Goal: Transaction & Acquisition: Download file/media

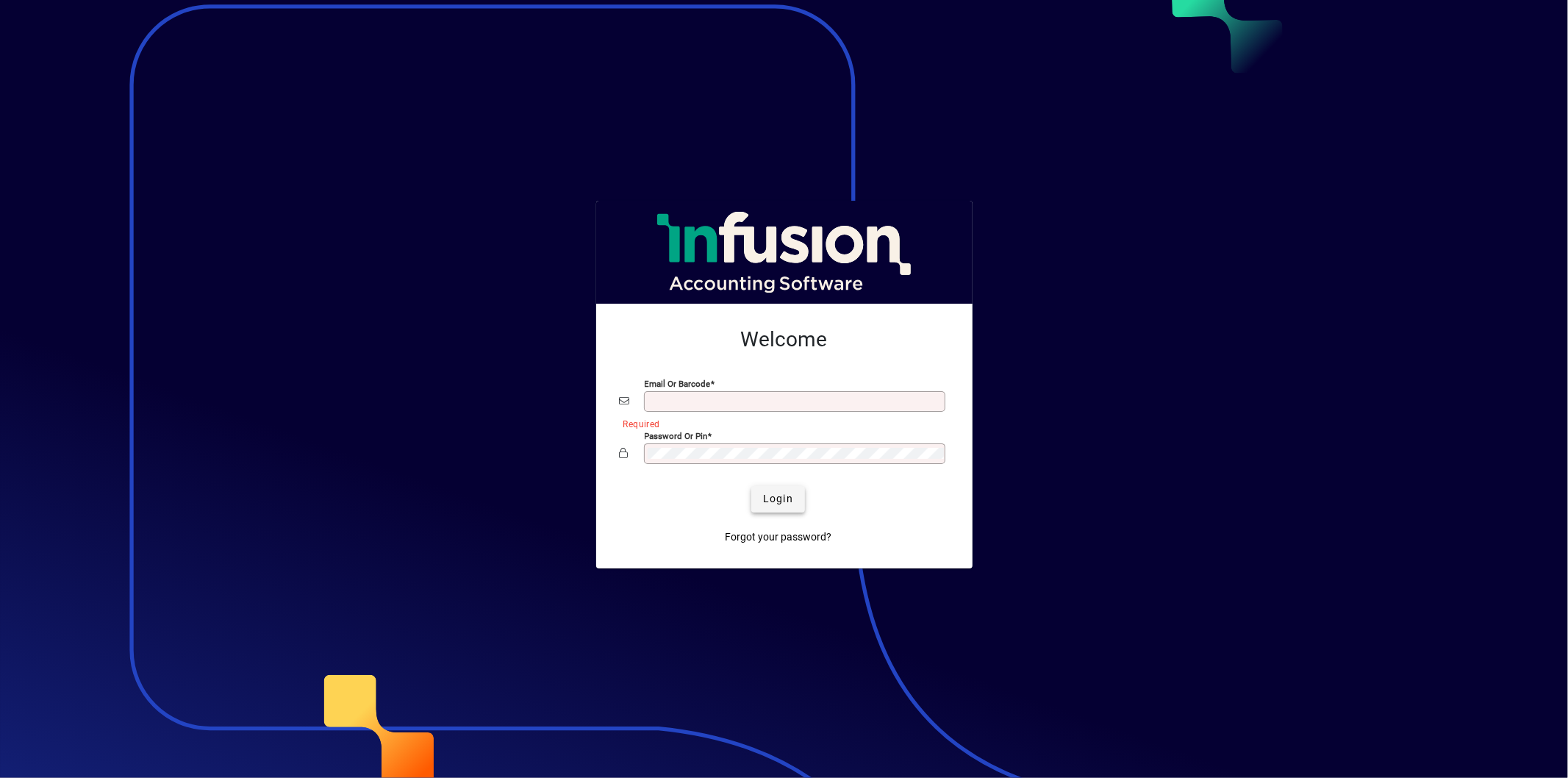
type input "**********"
click at [784, 496] on span "Login" at bounding box center [778, 499] width 30 height 16
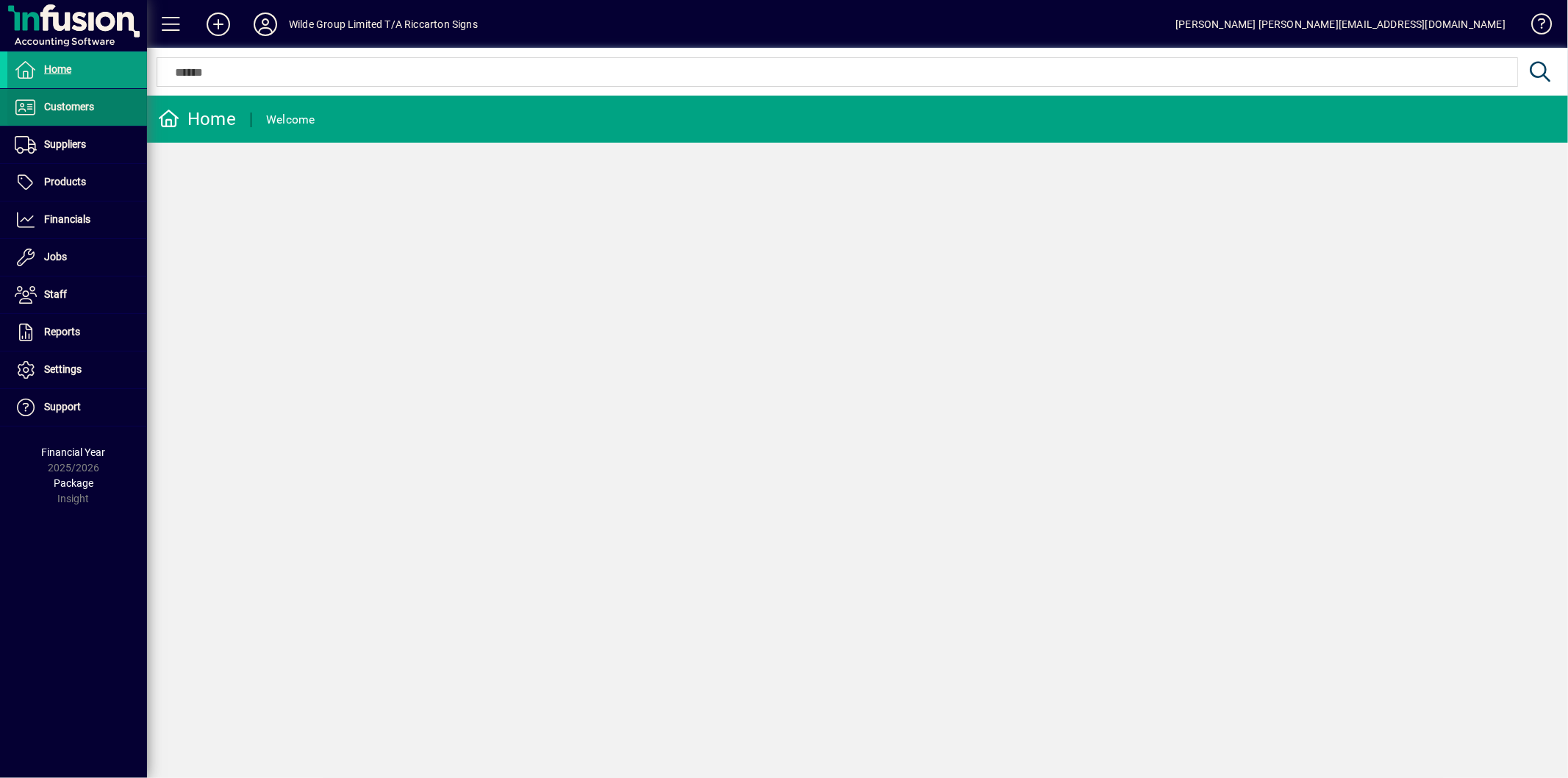
click at [54, 108] on span "Customers" at bounding box center [69, 107] width 50 height 12
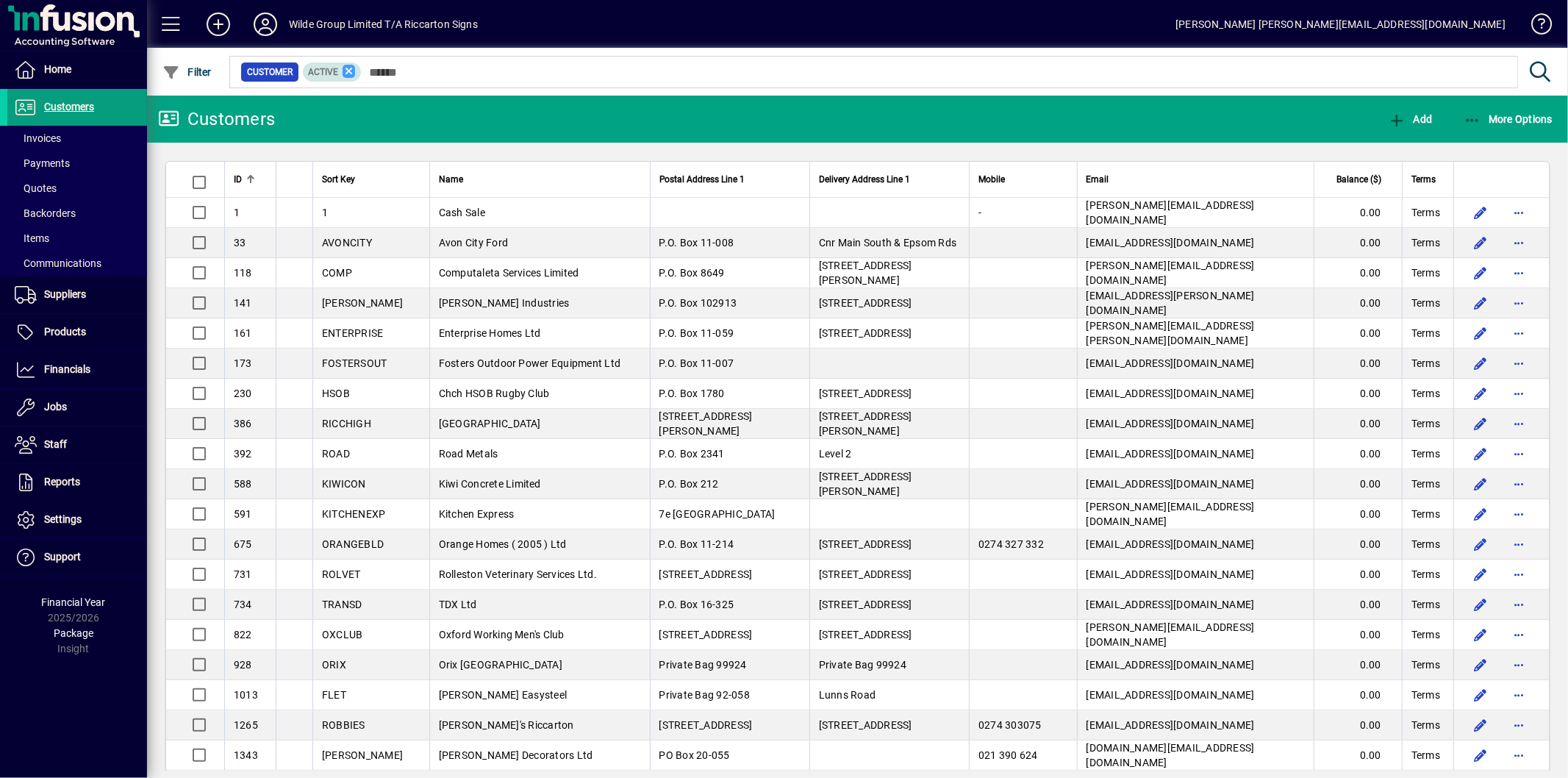
click at [345, 74] on icon at bounding box center [349, 71] width 14 height 14
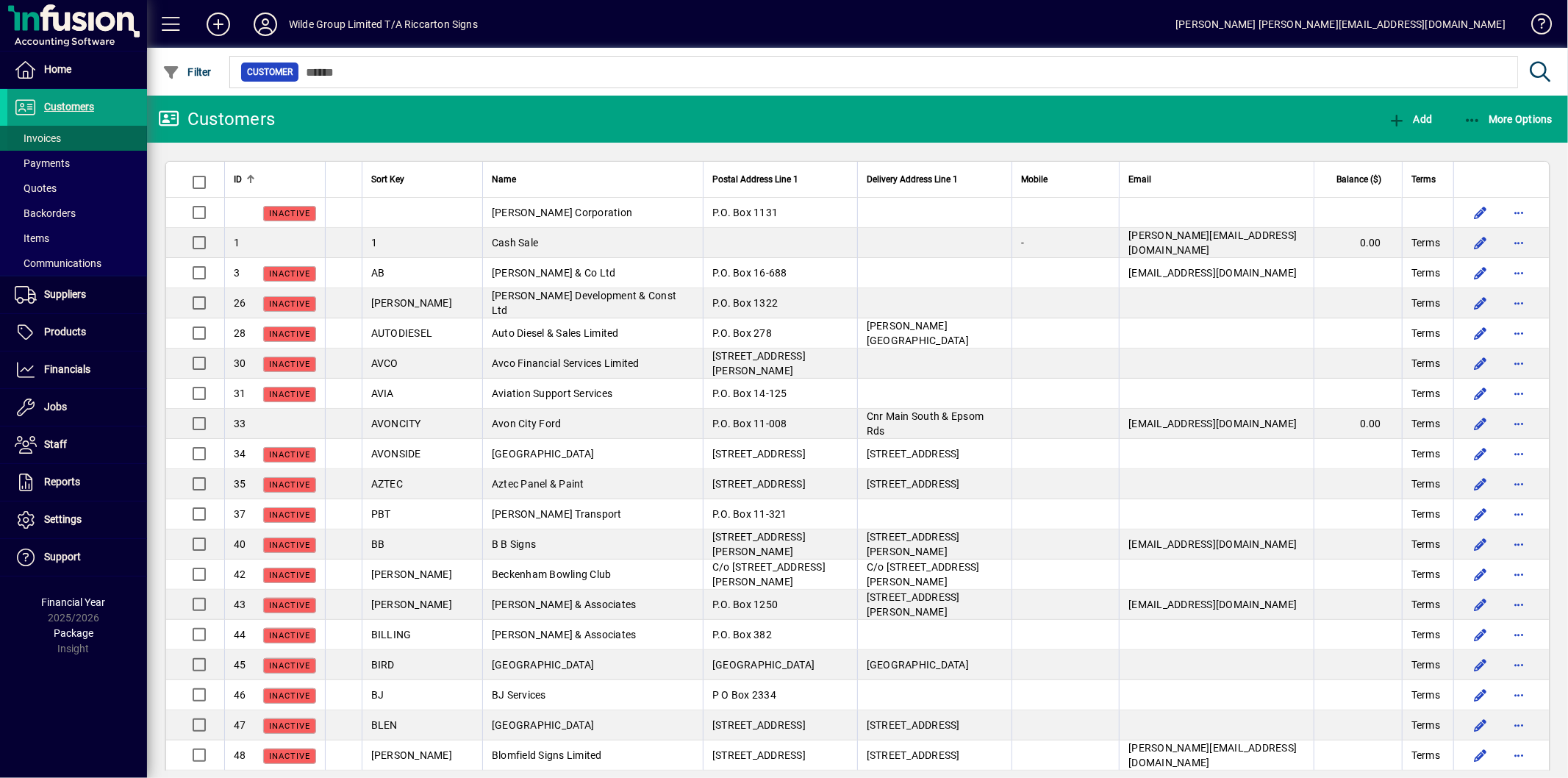
click at [38, 138] on span "Invoices" at bounding box center [38, 138] width 47 height 12
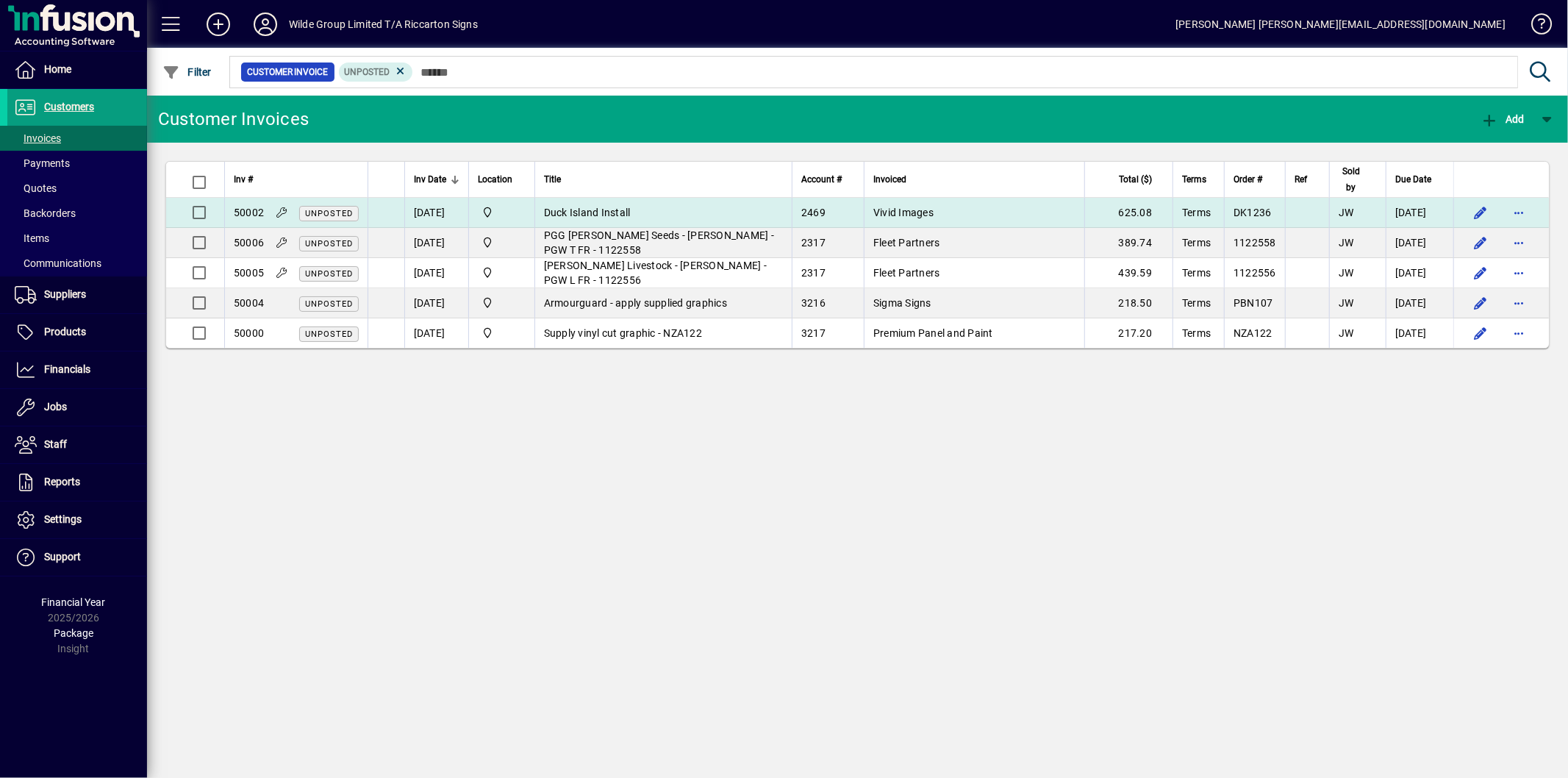
click at [599, 208] on span "Duck Island Install" at bounding box center [587, 213] width 86 height 12
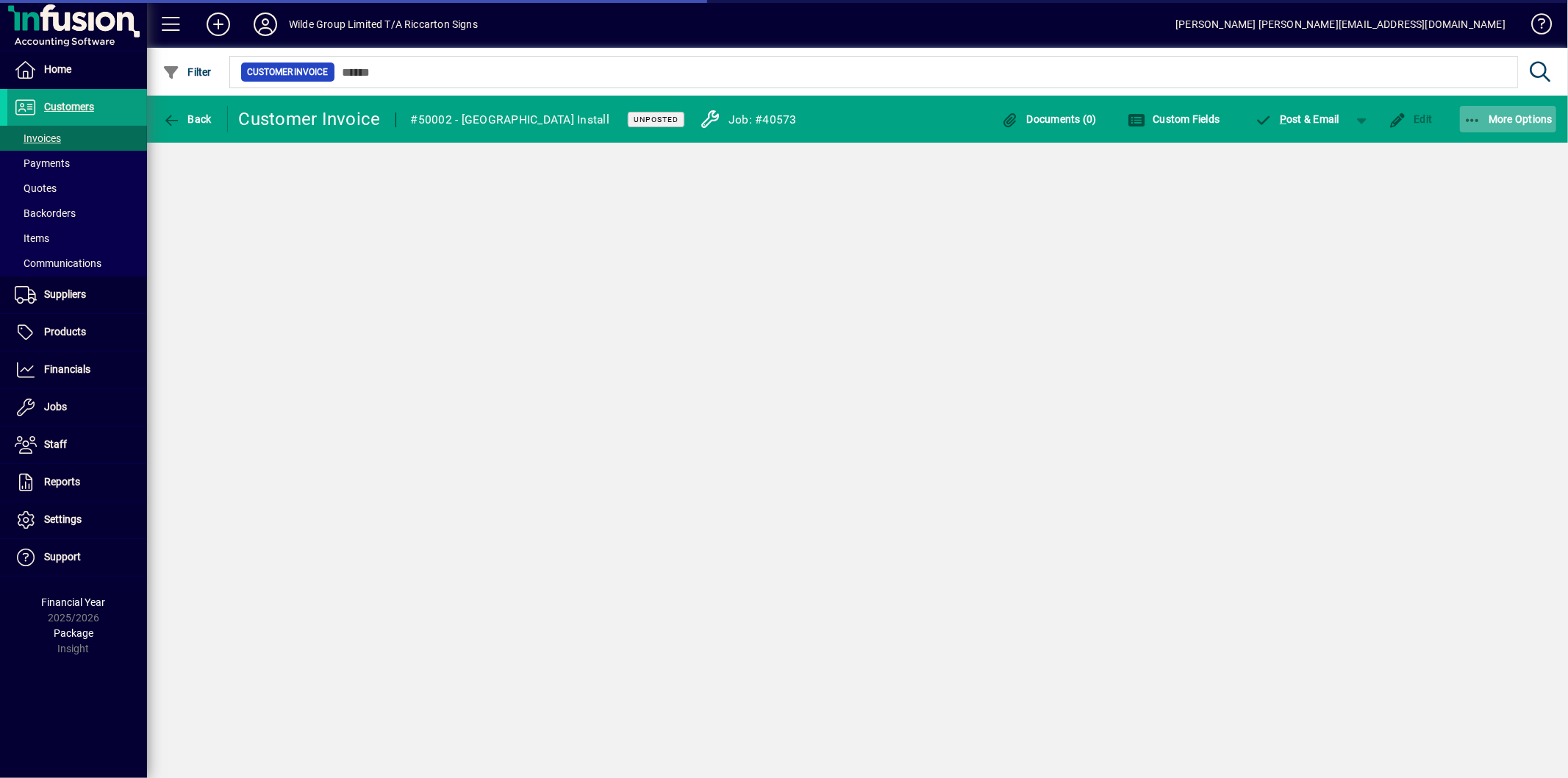
click at [1505, 111] on span "button" at bounding box center [1508, 119] width 97 height 35
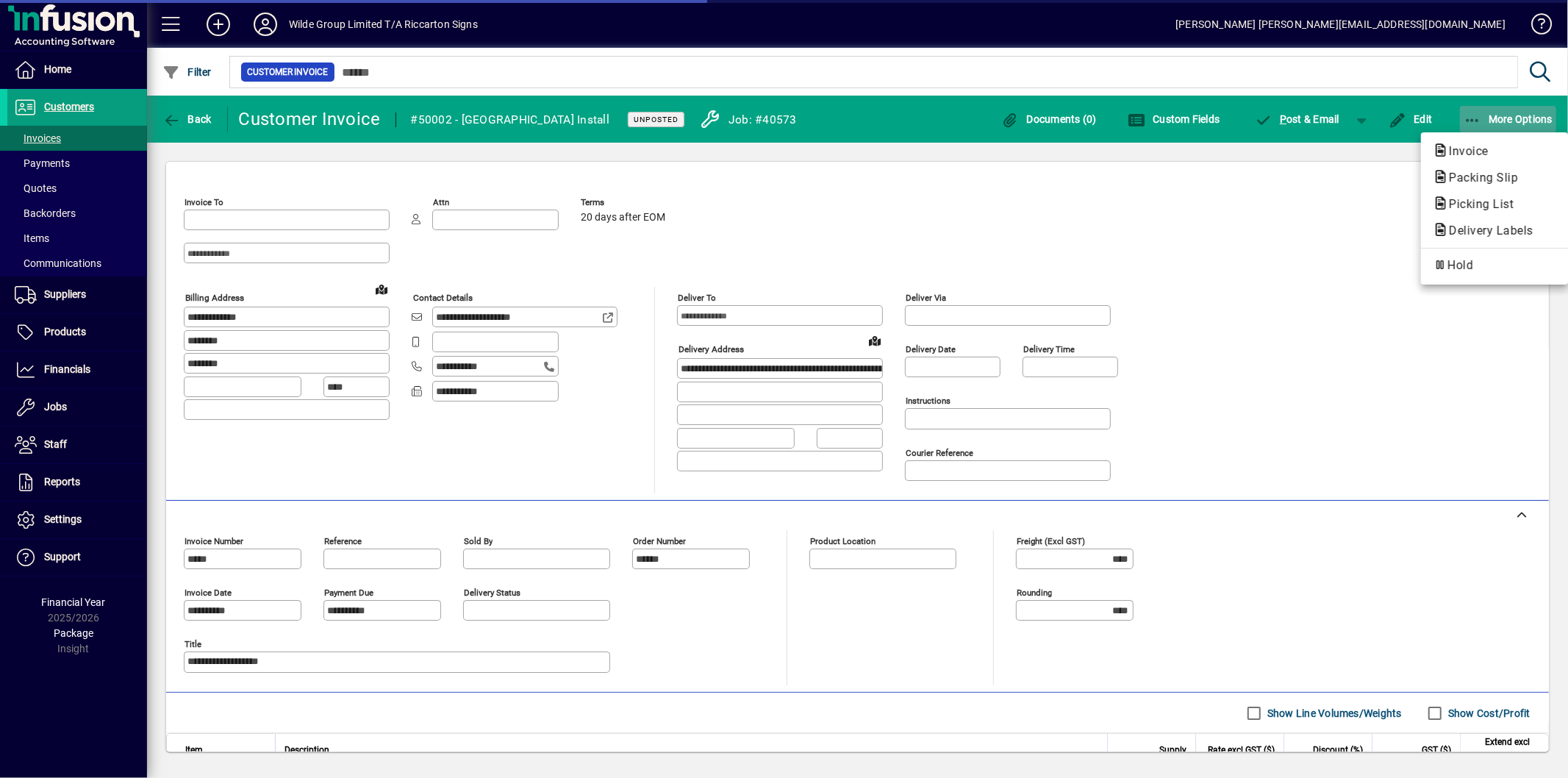
type input "**********"
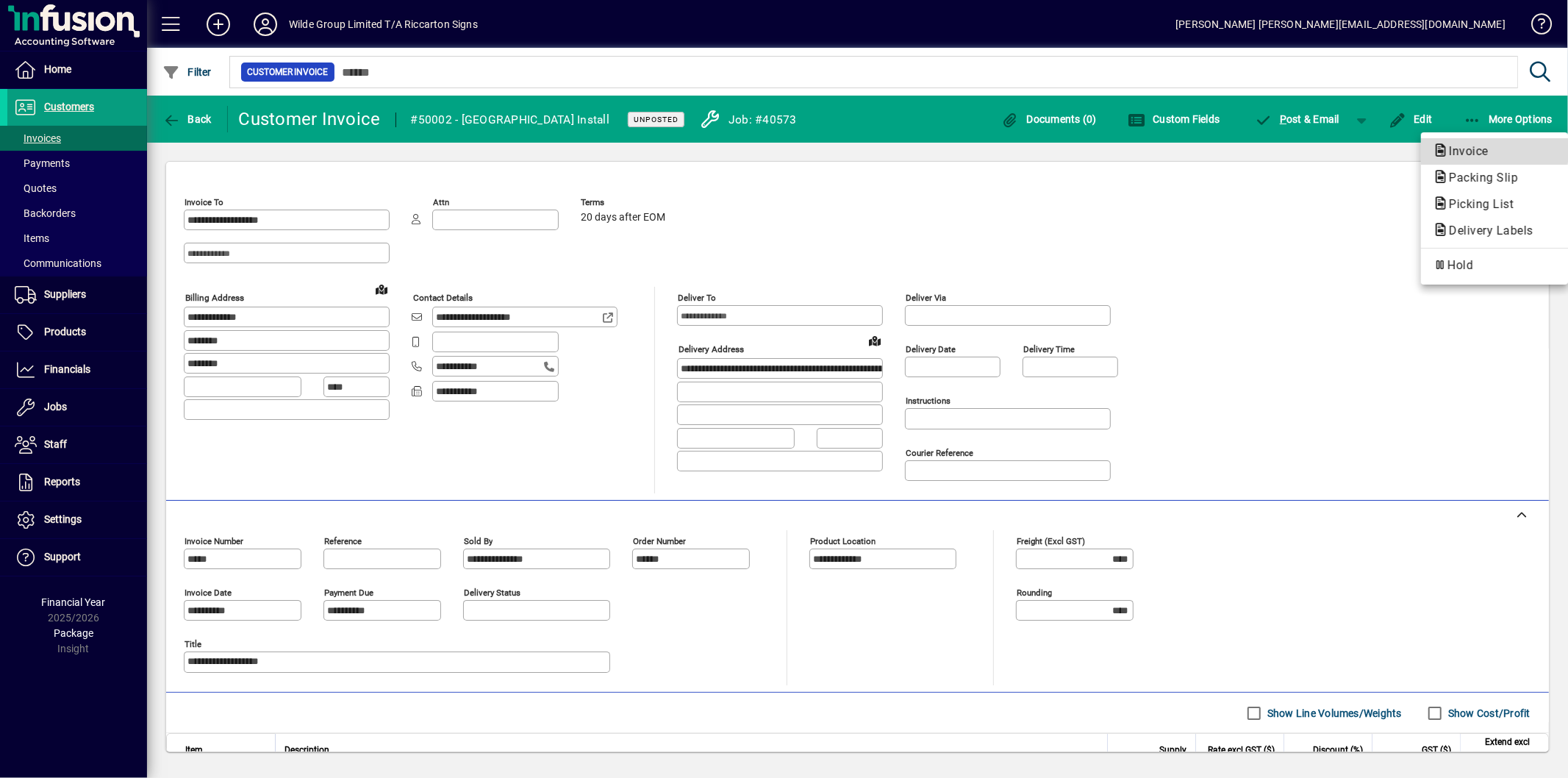
click at [1460, 149] on span "Invoice" at bounding box center [1464, 151] width 63 height 14
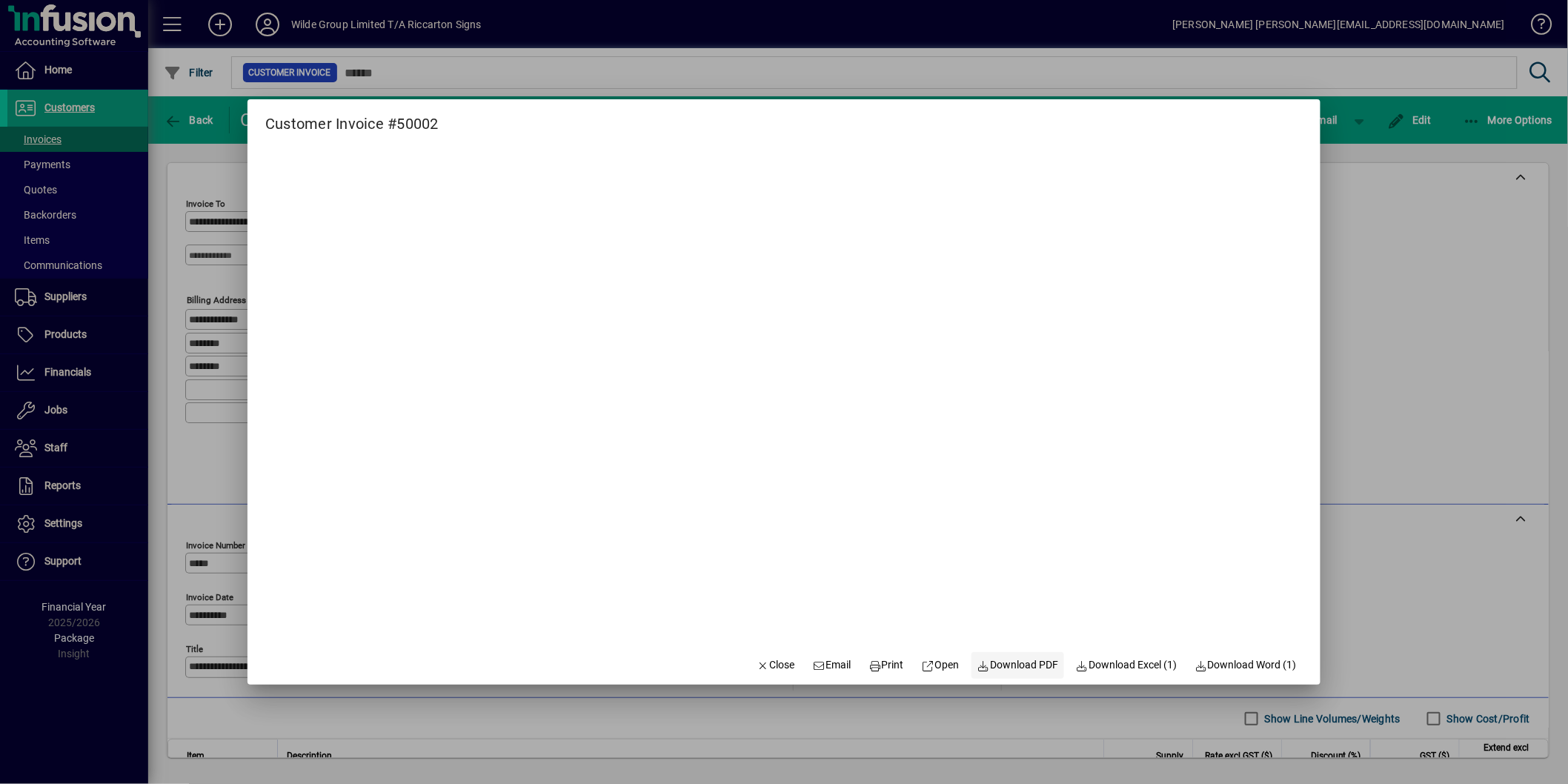
click at [1010, 665] on span "Download PDF" at bounding box center [1018, 665] width 82 height 16
click at [1406, 475] on div at bounding box center [784, 392] width 1568 height 784
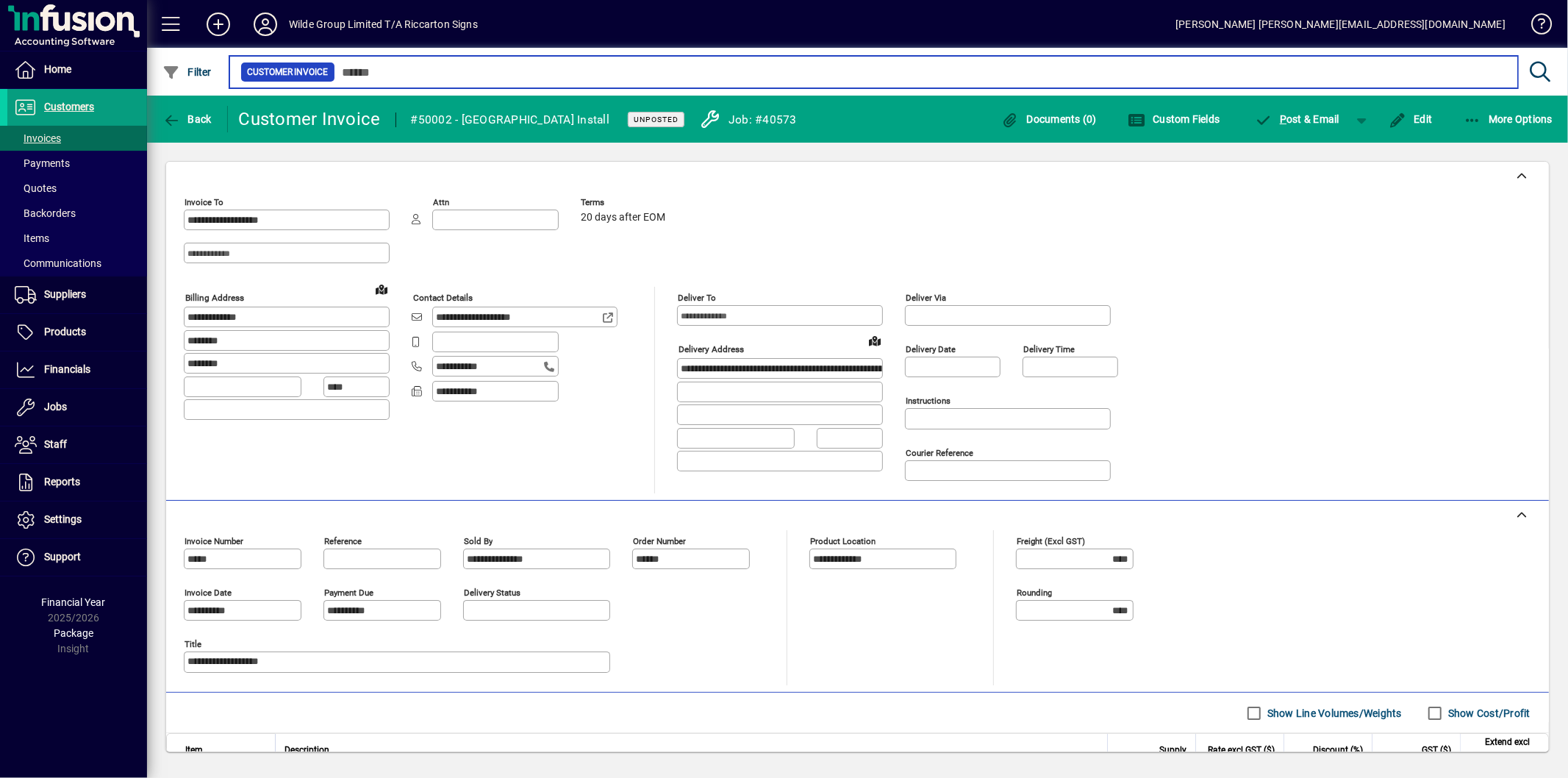
click at [381, 72] on input "text" at bounding box center [920, 71] width 1171 height 20
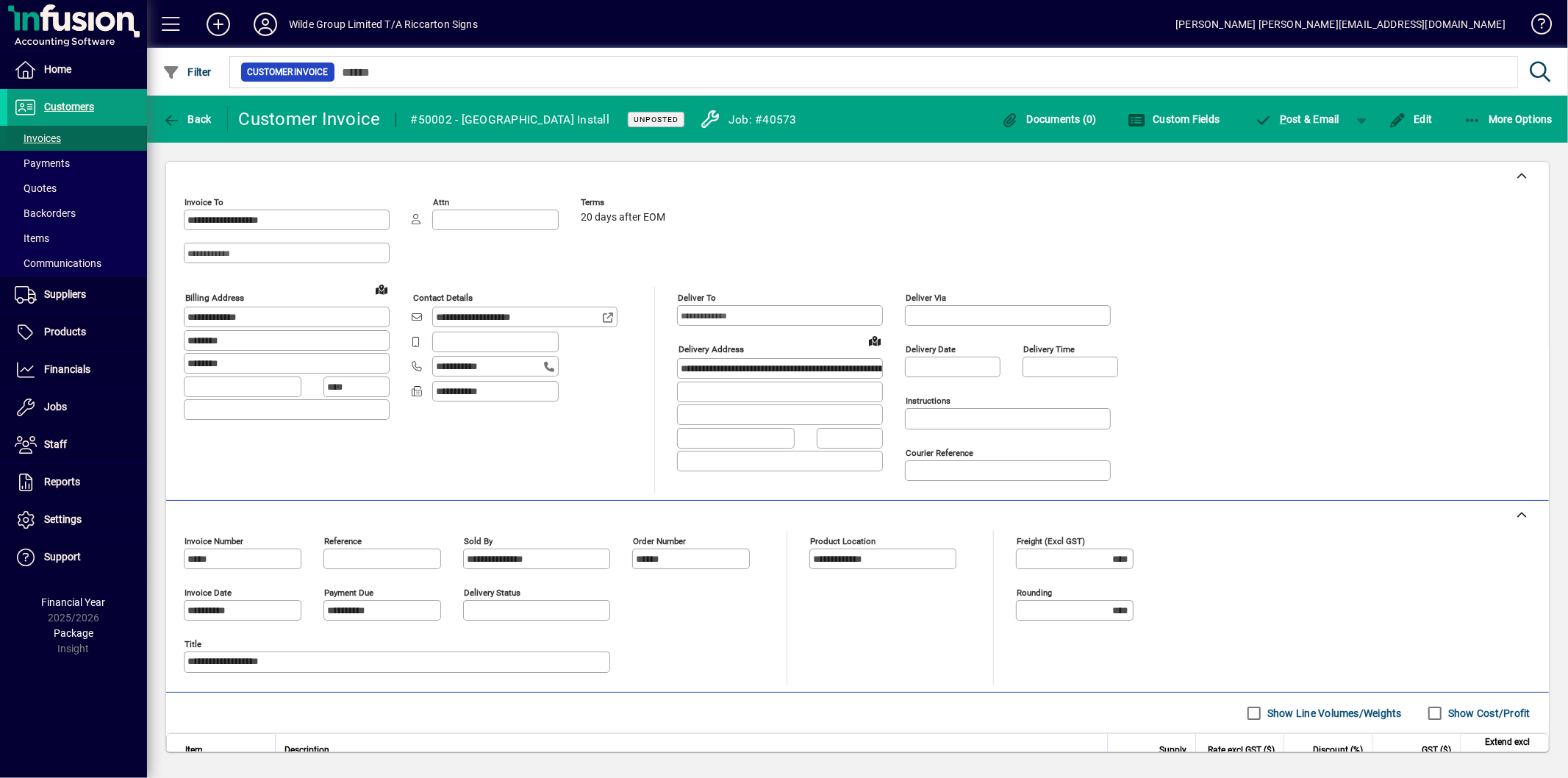
click at [41, 132] on span "Invoices" at bounding box center [38, 138] width 47 height 12
